Goal: Find specific page/section: Find specific page/section

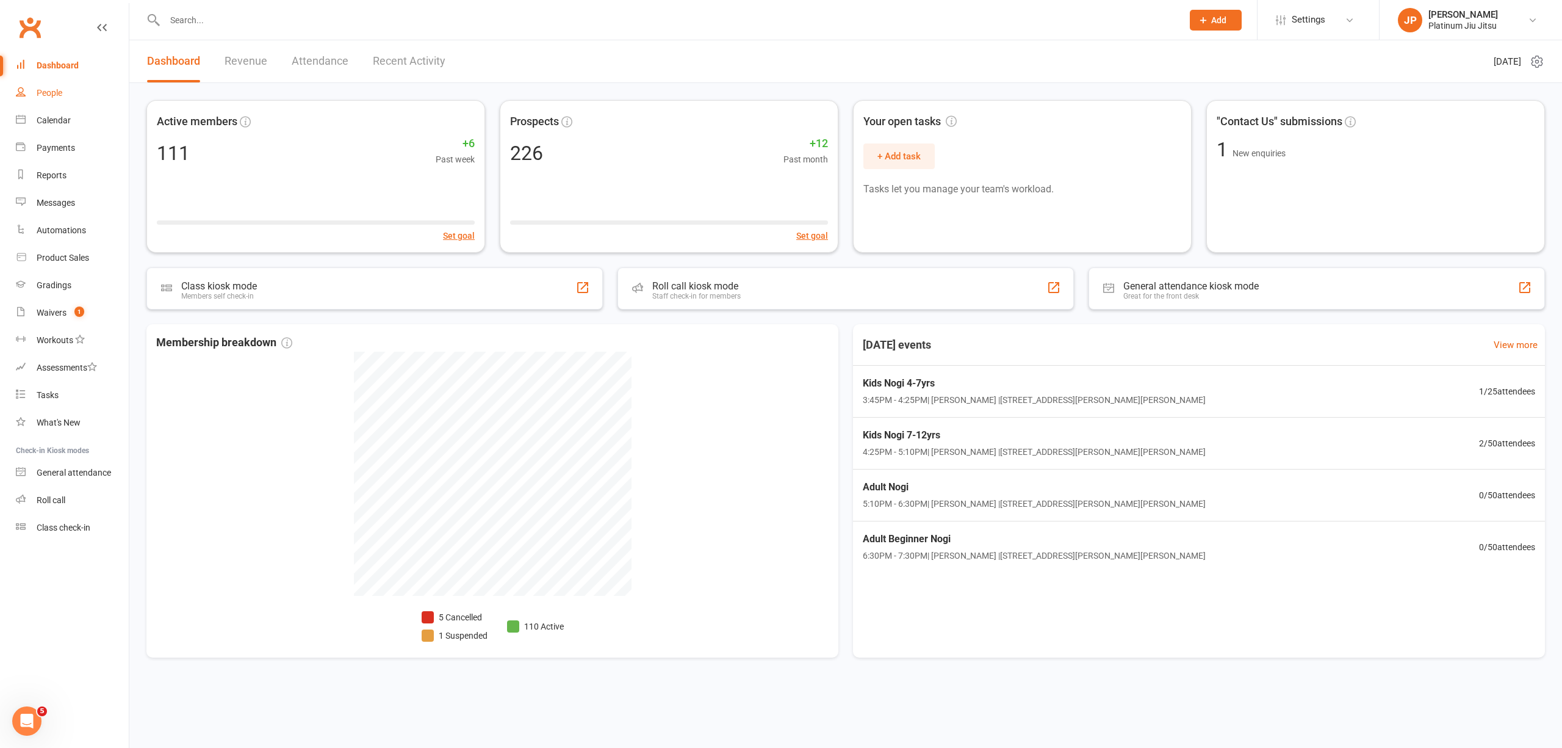
click at [59, 95] on div "People" at bounding box center [50, 93] width 26 height 10
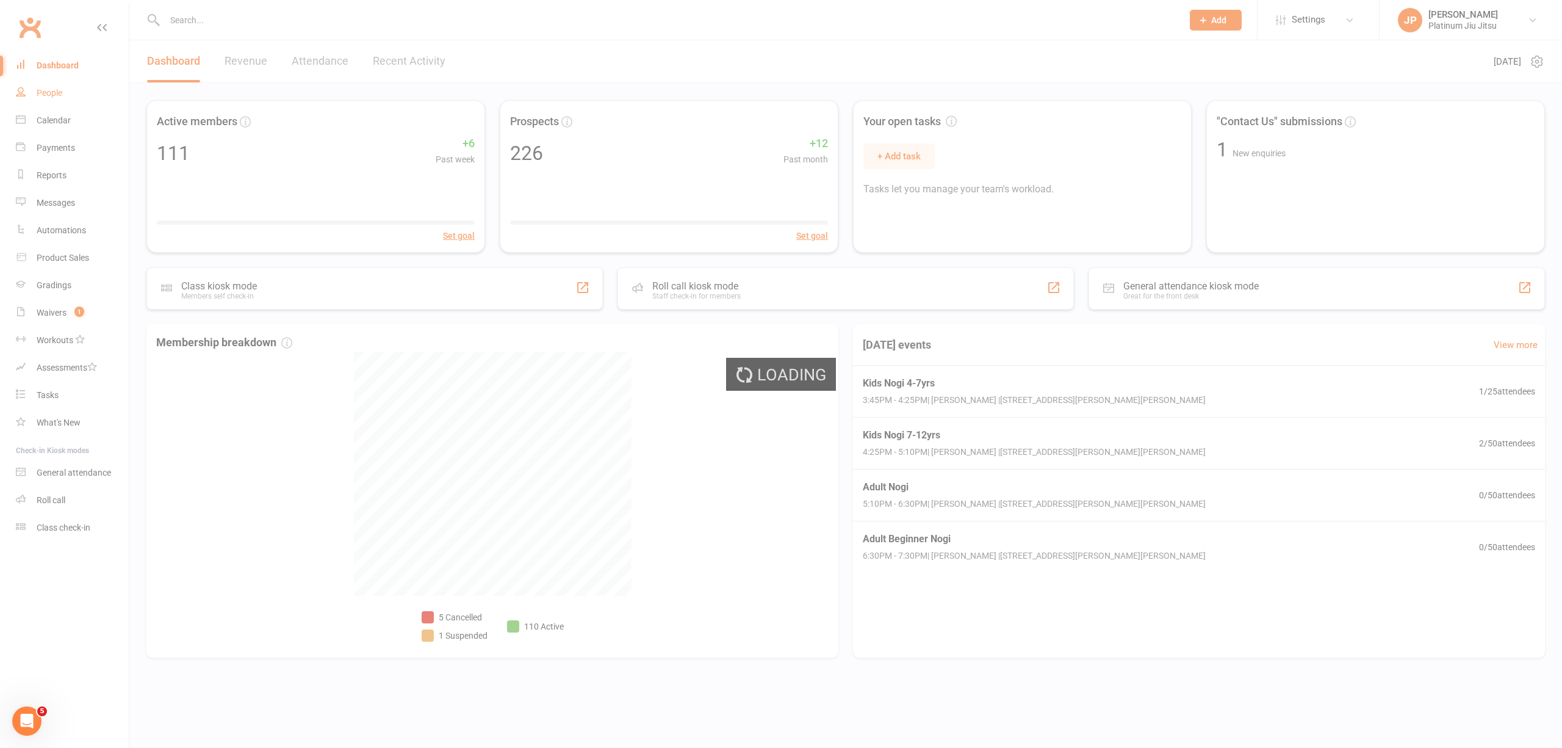
select select "100"
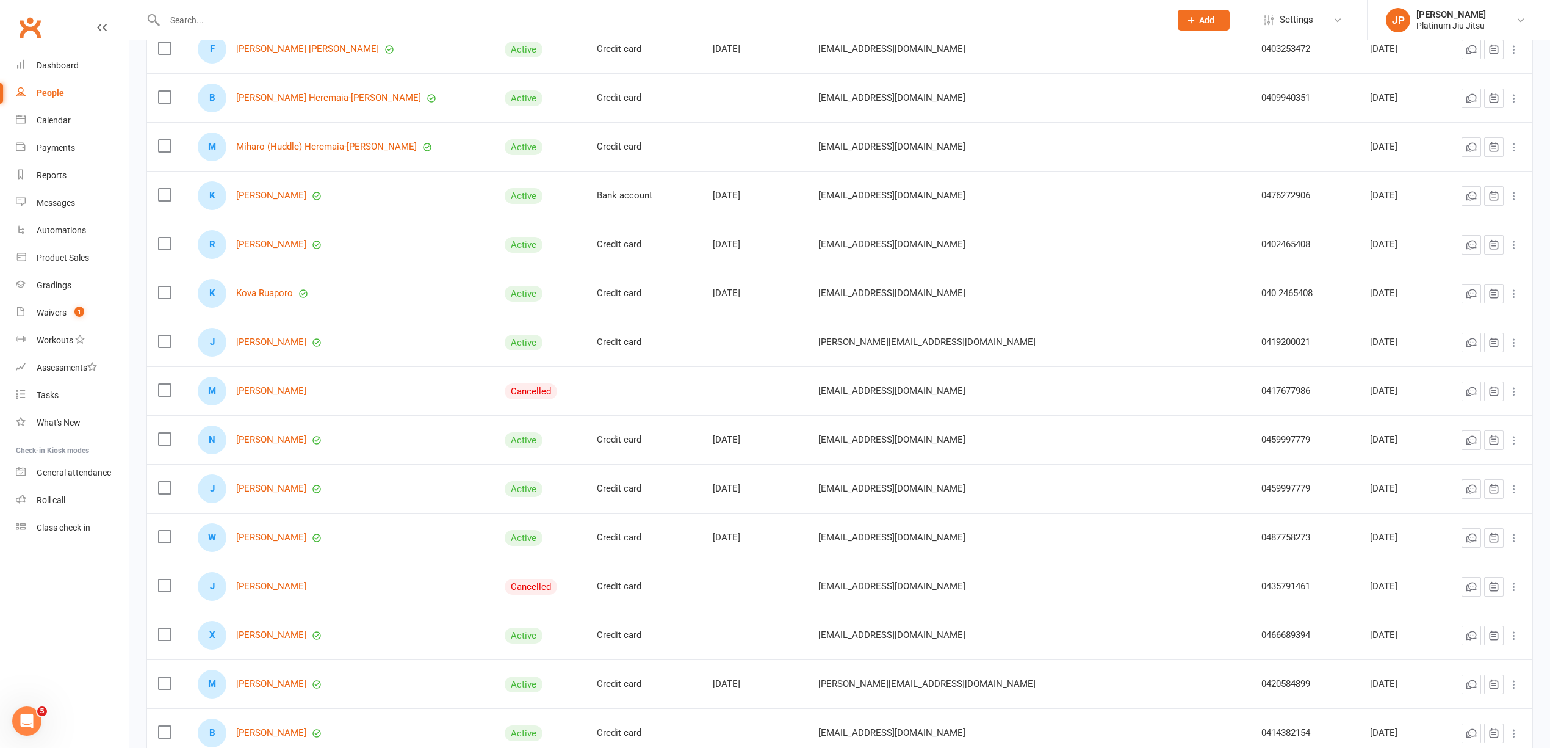
scroll to position [4480, 0]
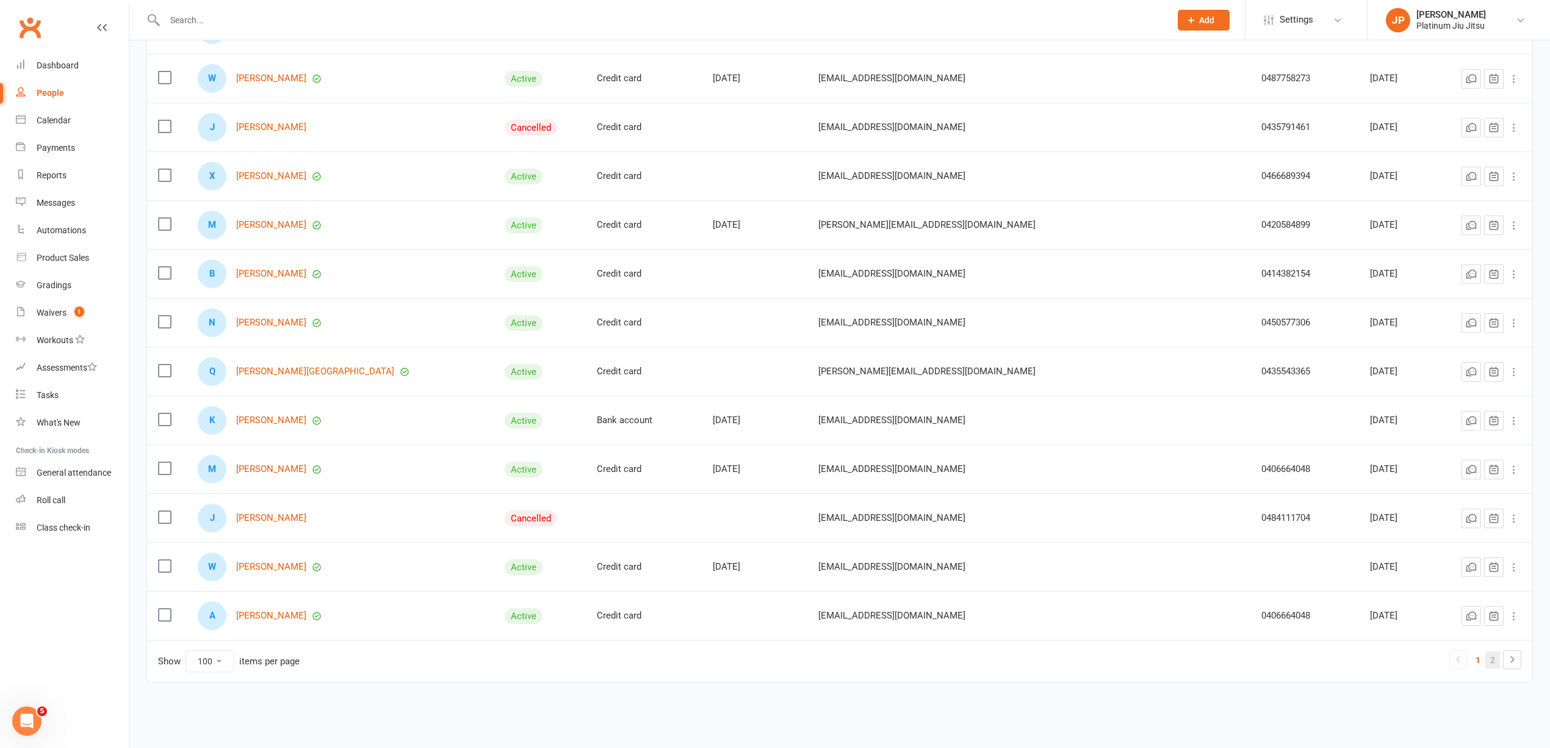
click at [1488, 662] on link "2" at bounding box center [1493, 659] width 15 height 17
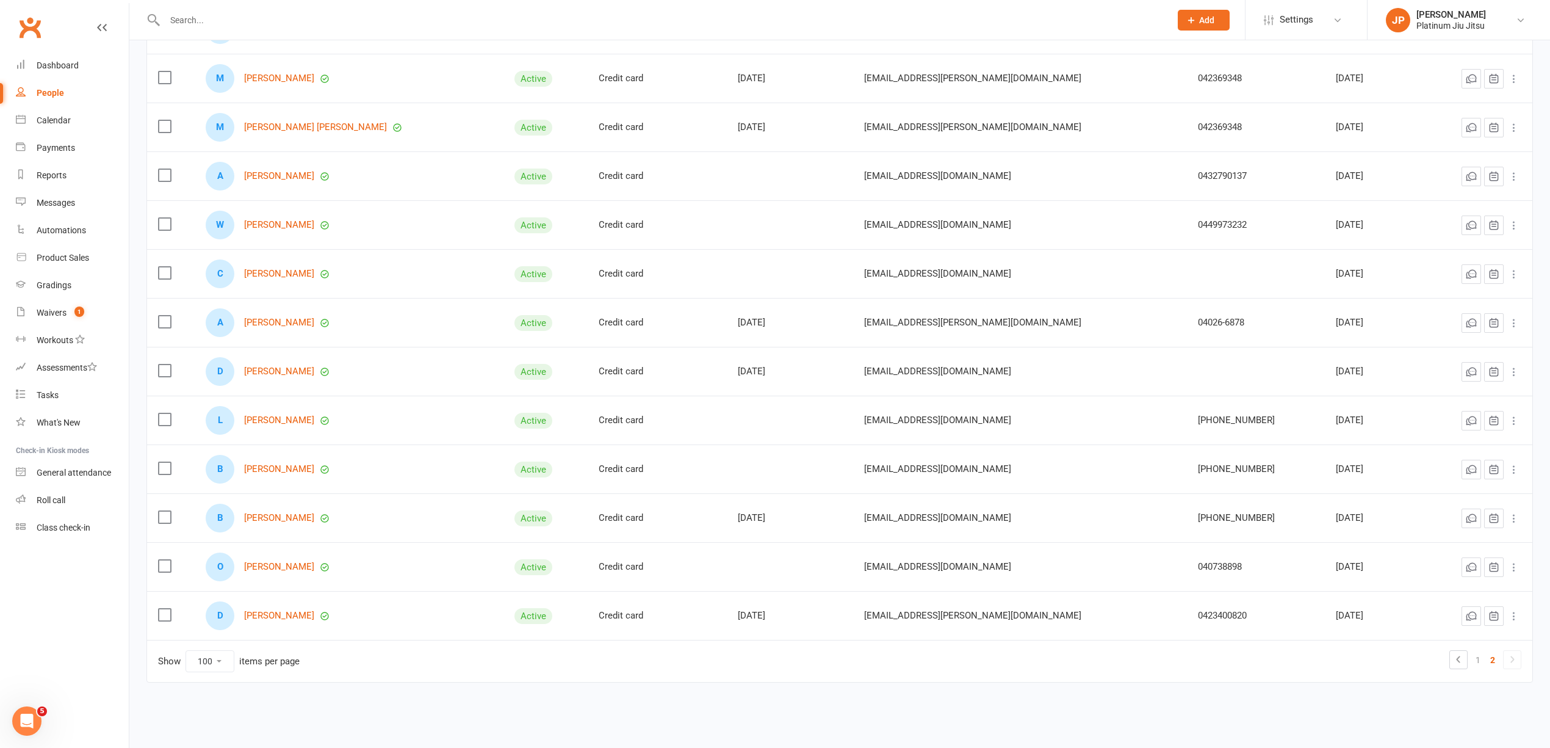
scroll to position [361, 0]
